Goal: Task Accomplishment & Management: Use online tool/utility

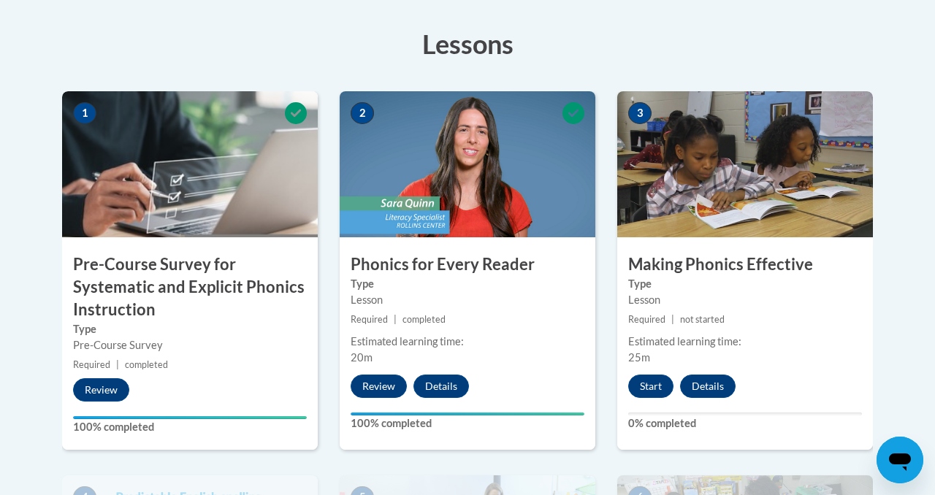
scroll to position [498, 0]
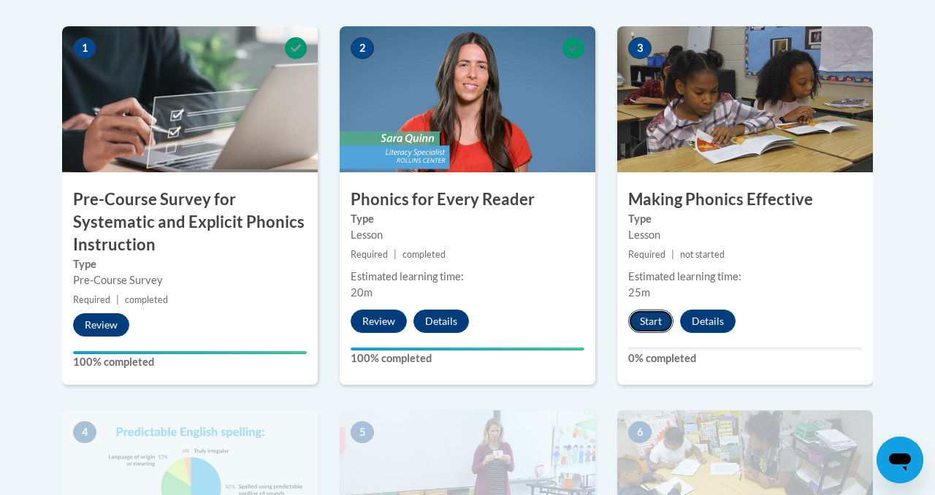
click at [662, 326] on button "Start" at bounding box center [650, 321] width 45 height 23
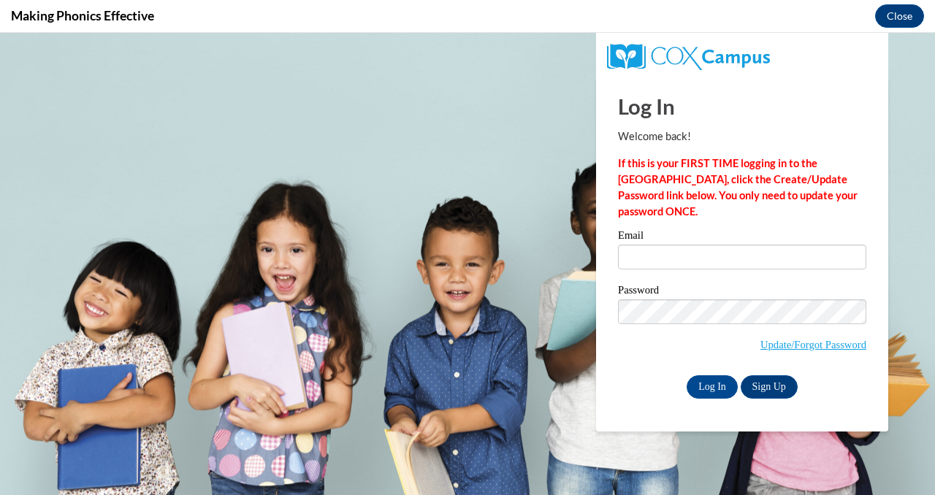
scroll to position [0, 0]
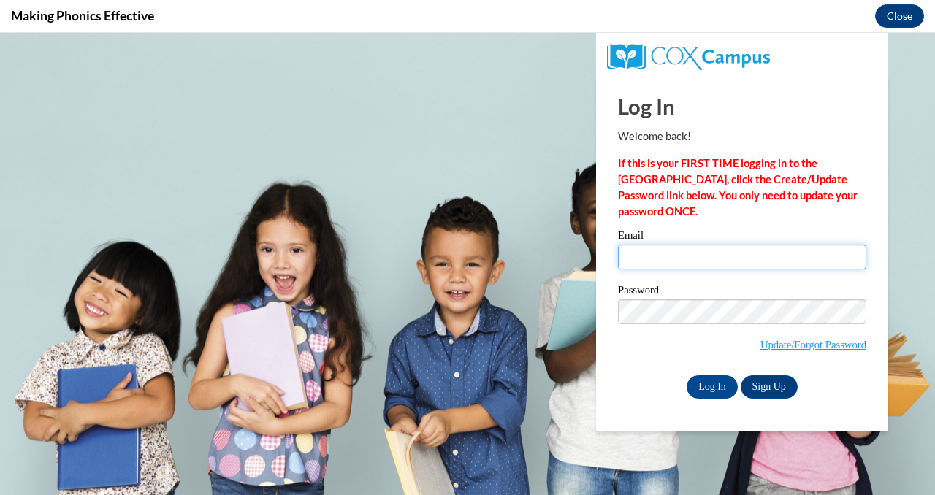
click at [657, 254] on input "Email" at bounding box center [742, 257] width 248 height 25
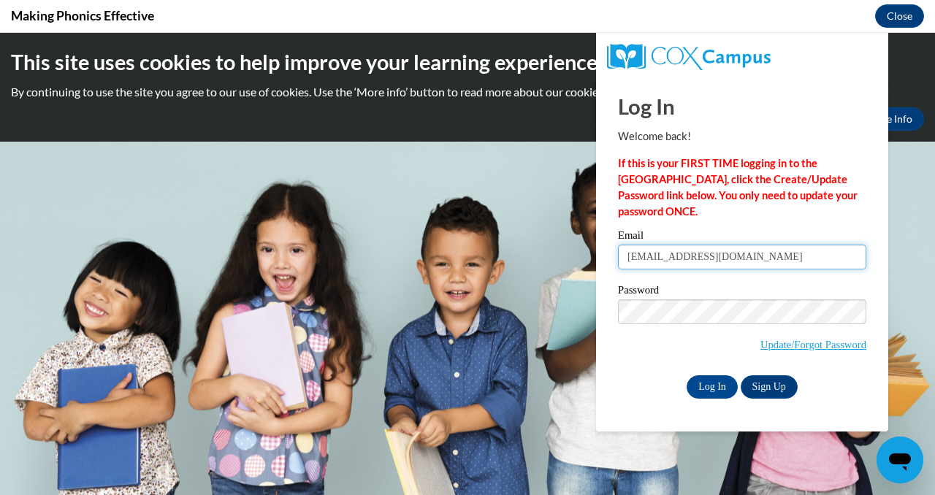
type input "Bakerta02@buffalostate.edu"
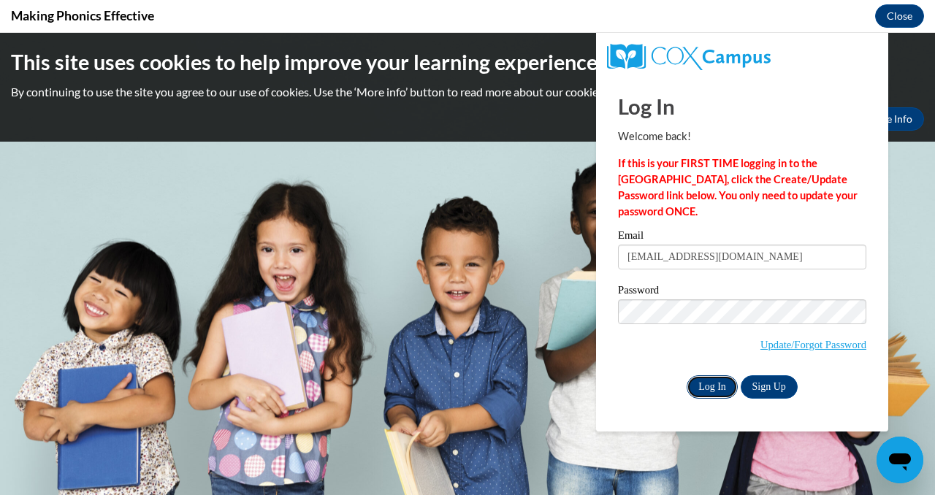
click at [717, 384] on input "Log In" at bounding box center [712, 386] width 51 height 23
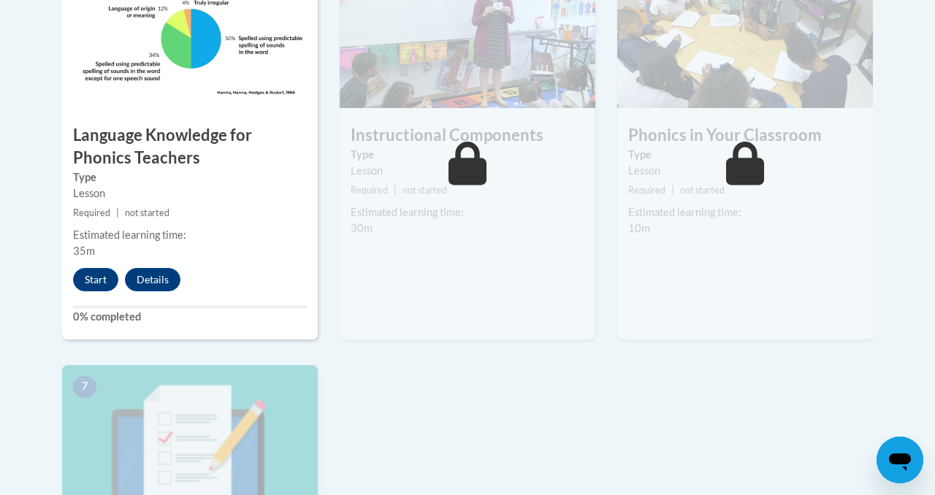
scroll to position [932, 0]
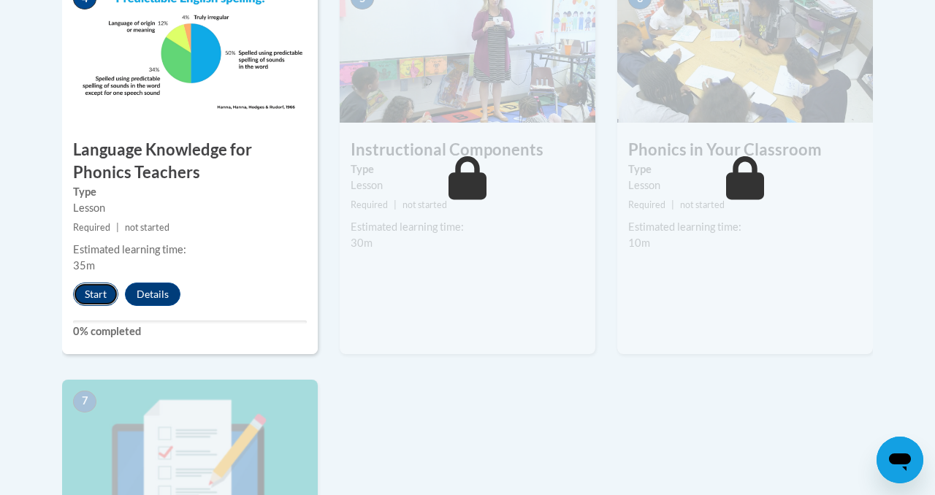
click at [97, 297] on button "Start" at bounding box center [95, 294] width 45 height 23
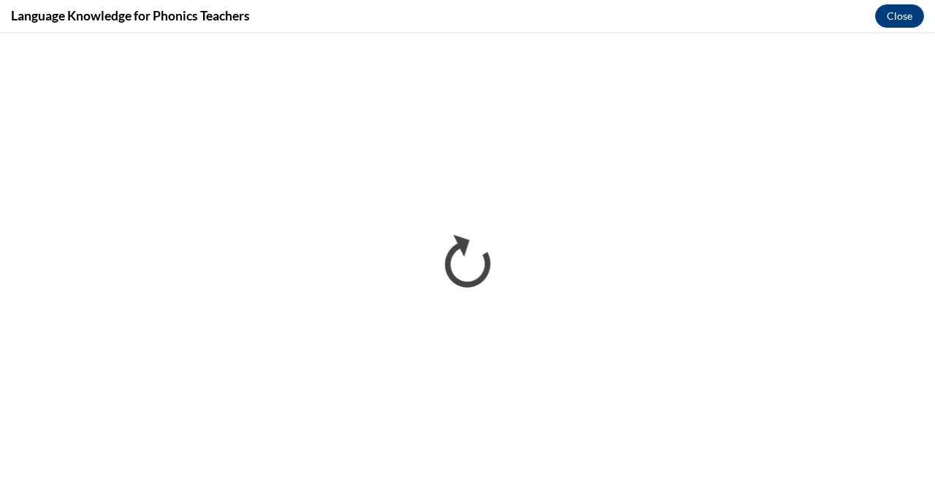
scroll to position [0, 0]
